Goal: Register for event/course

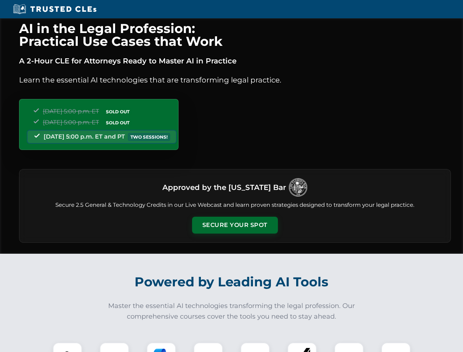
click at [235, 225] on button "Secure Your Spot" at bounding box center [235, 225] width 86 height 17
click at [67, 347] on img at bounding box center [67, 356] width 21 height 21
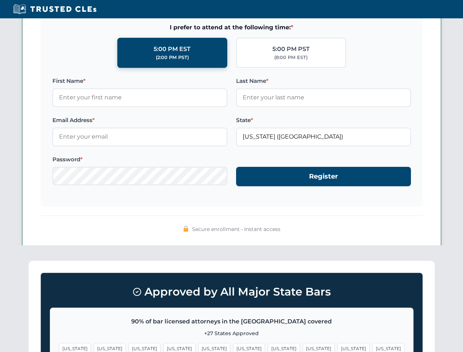
click at [268, 347] on span "[US_STATE]" at bounding box center [284, 348] width 32 height 11
click at [338, 347] on span "[US_STATE]" at bounding box center [354, 348] width 32 height 11
